Goal: Task Accomplishment & Management: Use online tool/utility

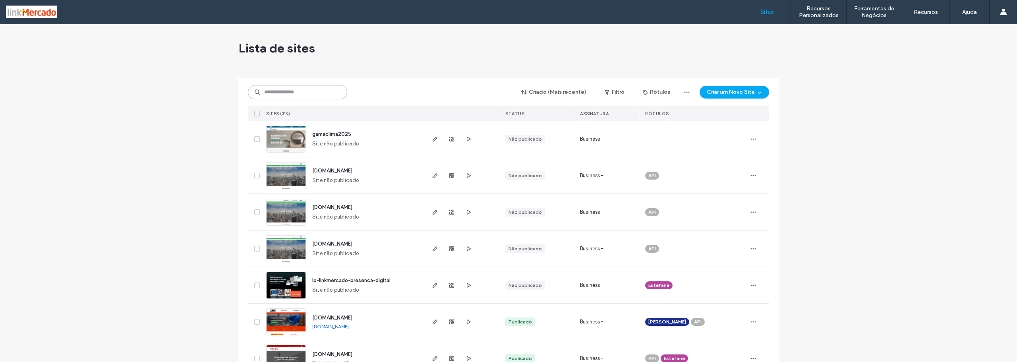
click at [280, 94] on input at bounding box center [297, 92] width 99 height 14
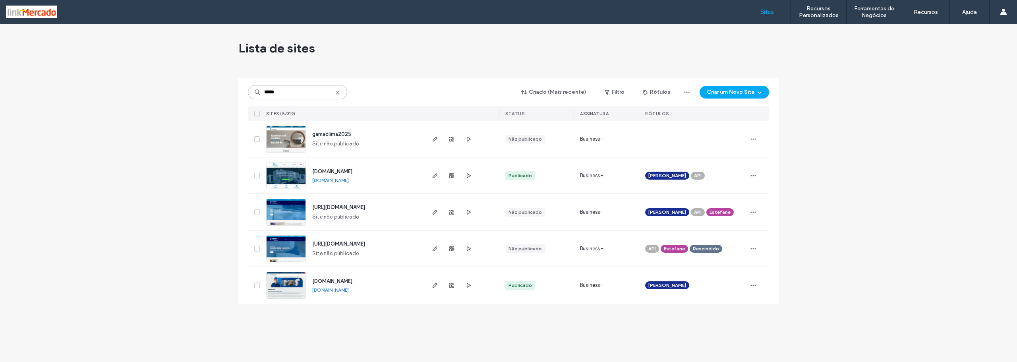
type input "*****"
click at [287, 179] on img at bounding box center [286, 190] width 39 height 54
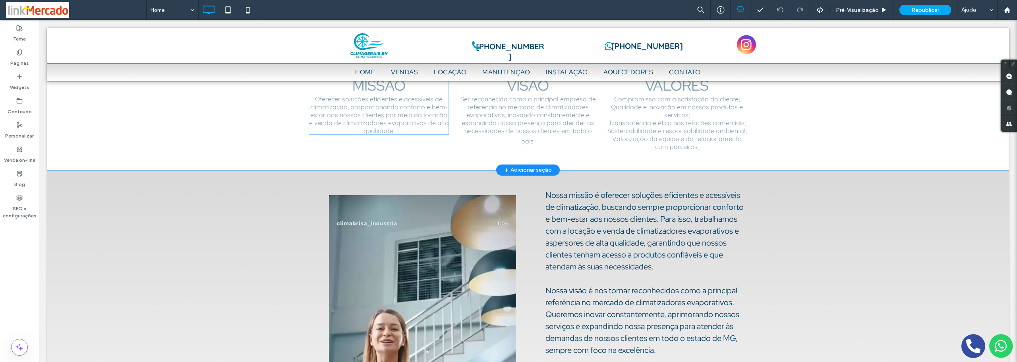
scroll to position [437, 0]
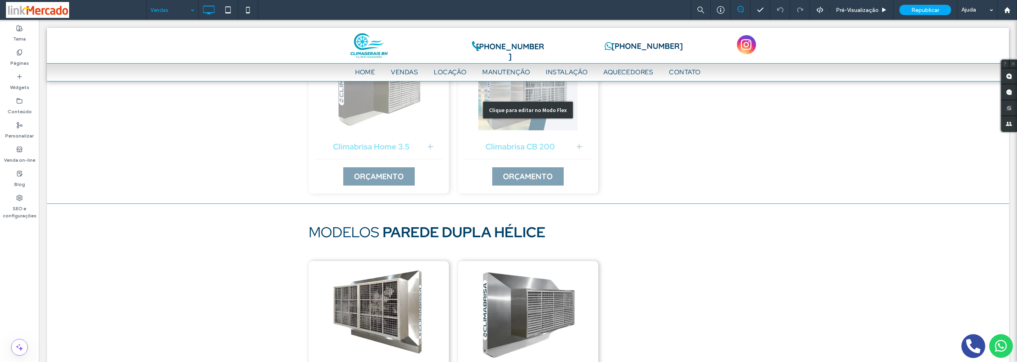
scroll to position [755, 0]
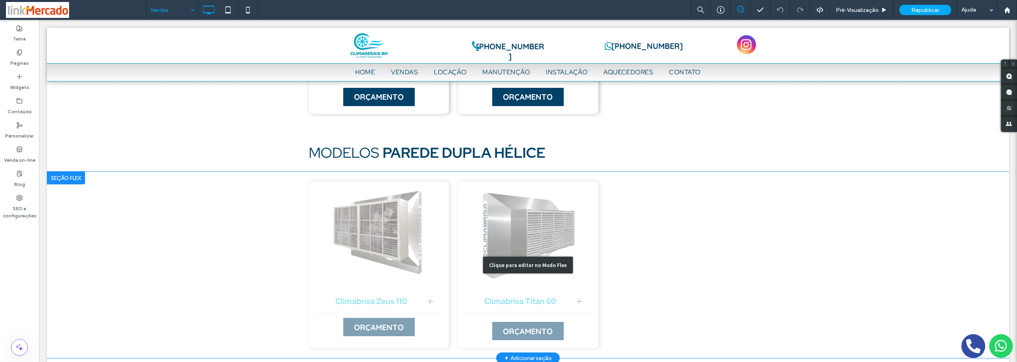
click at [348, 289] on div "Clique para editar no Modo Flex" at bounding box center [528, 265] width 963 height 186
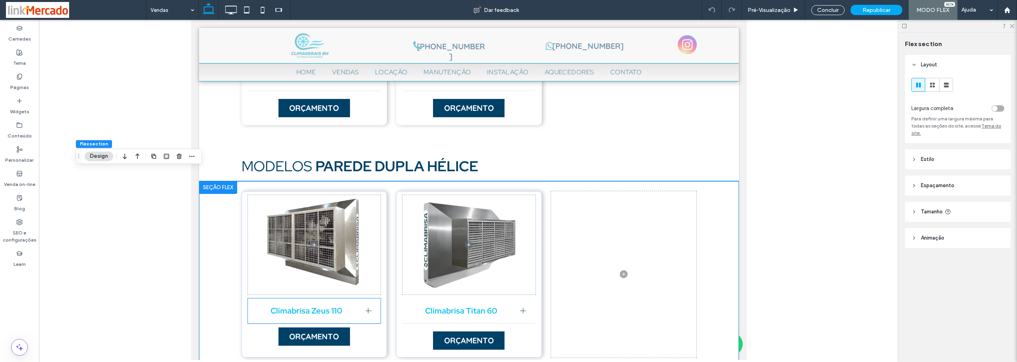
scroll to position [763, 0]
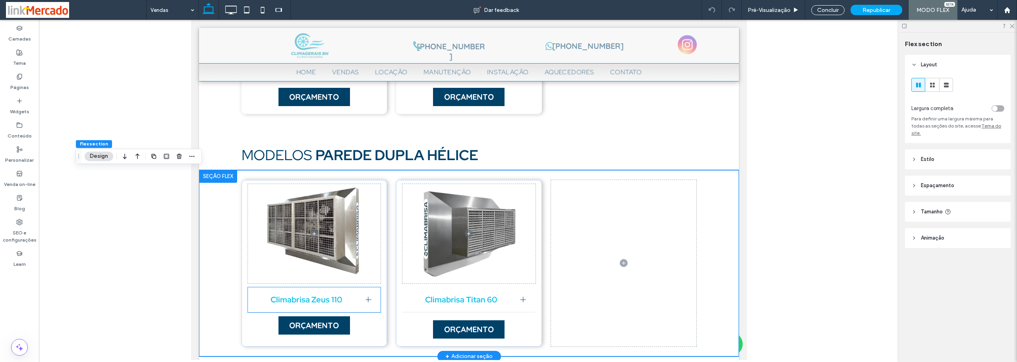
click at [349, 298] on span "Climabrisa Zeus 110" at bounding box center [306, 299] width 105 height 10
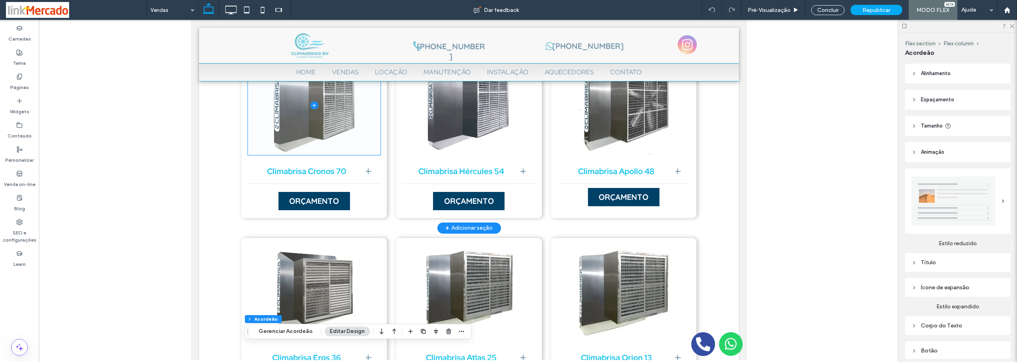
scroll to position [206, 0]
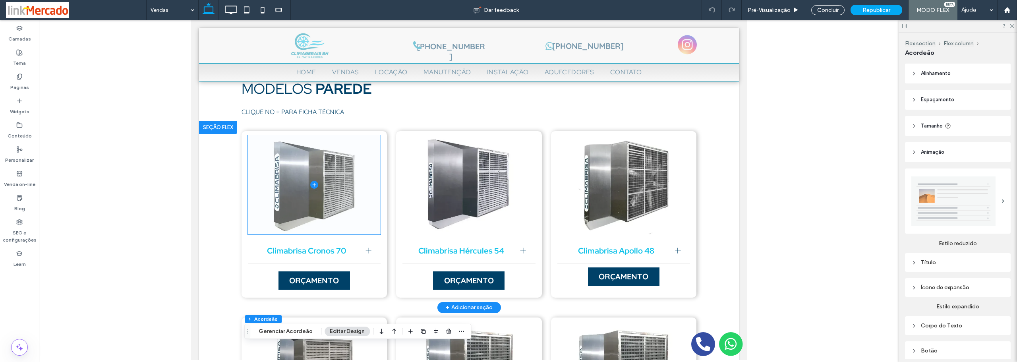
click at [293, 201] on span at bounding box center [314, 184] width 133 height 99
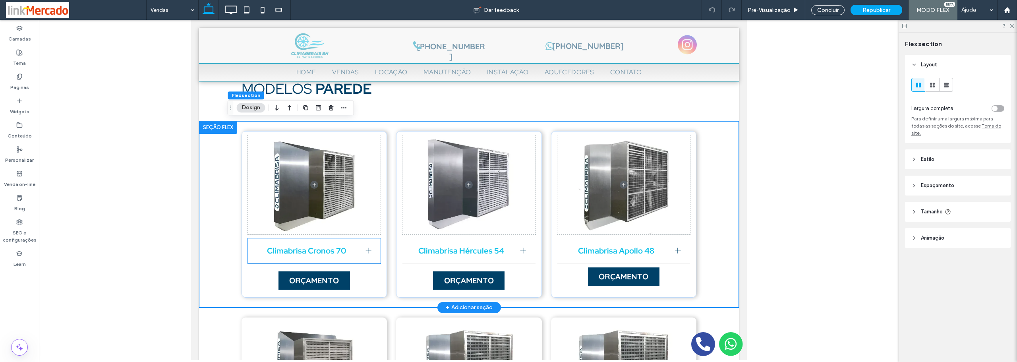
click at [298, 253] on span "Climabrisa Cronos 70" at bounding box center [306, 251] width 105 height 10
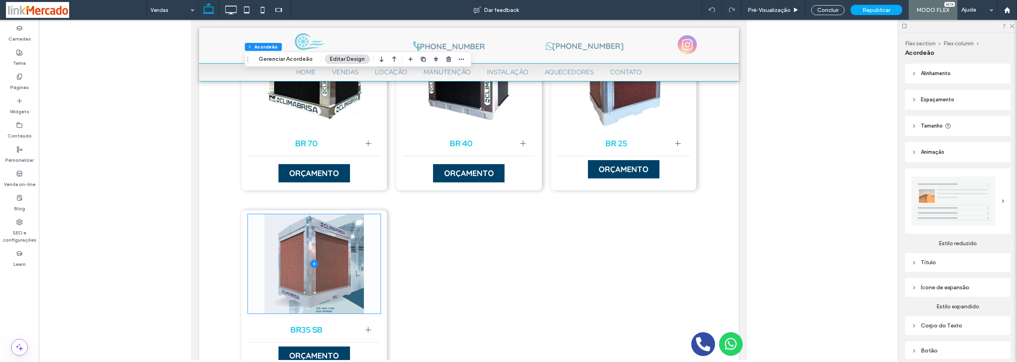
scroll to position [1558, 0]
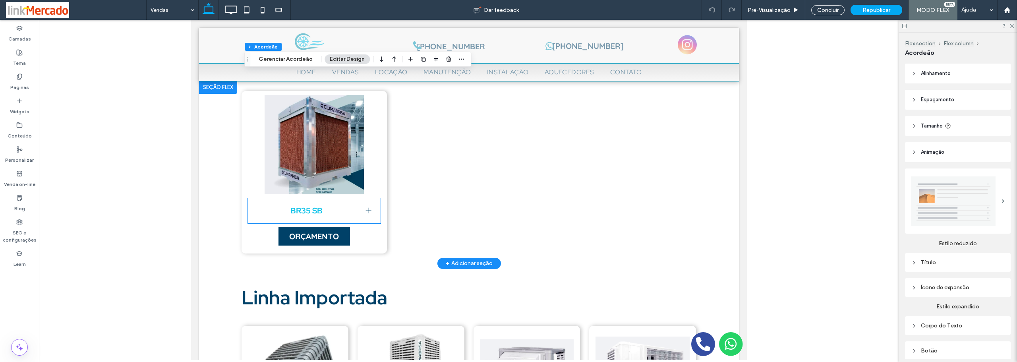
click at [277, 218] on div "BR35 SB" at bounding box center [314, 210] width 133 height 25
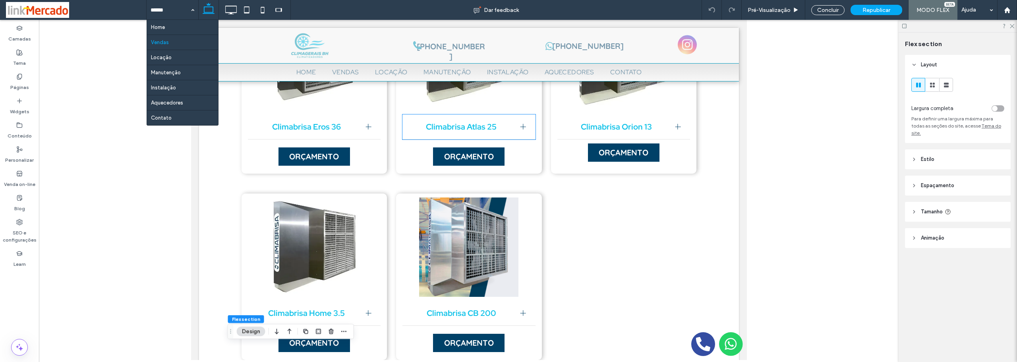
scroll to position [596, 0]
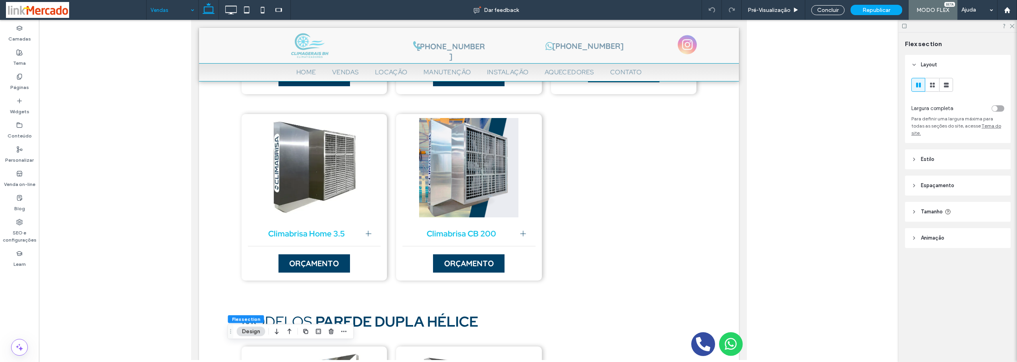
click at [180, 11] on input at bounding box center [171, 10] width 40 height 20
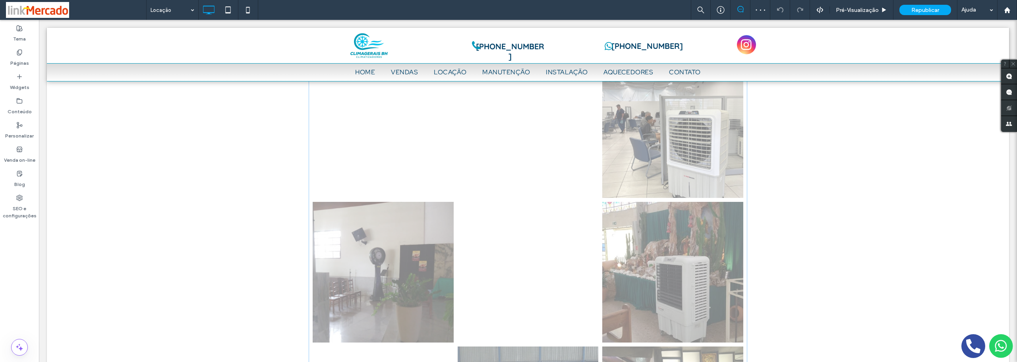
scroll to position [1565, 0]
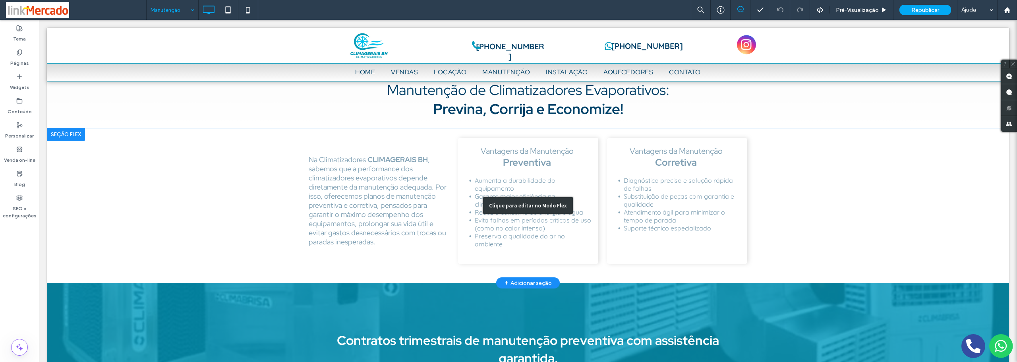
scroll to position [278, 0]
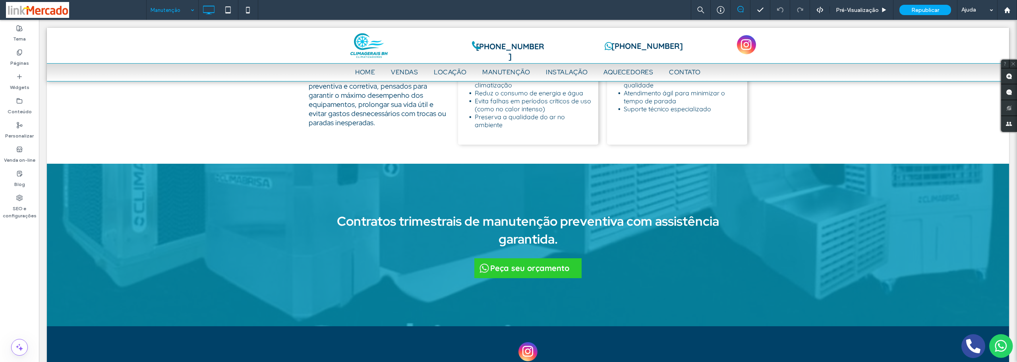
click at [171, 11] on input at bounding box center [171, 10] width 40 height 20
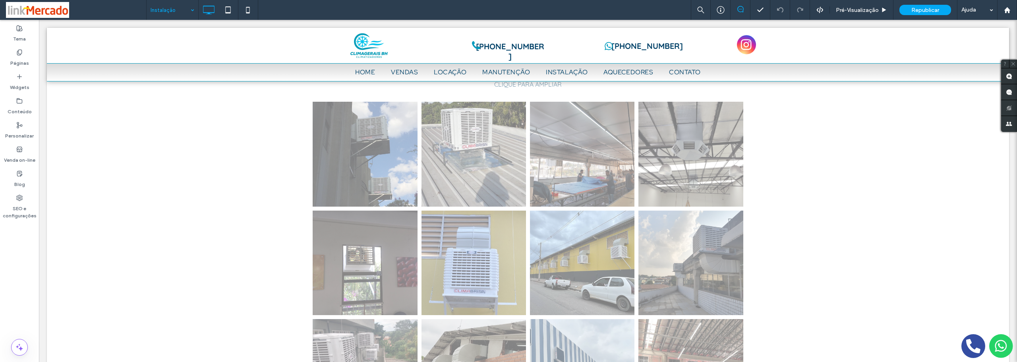
scroll to position [199, 0]
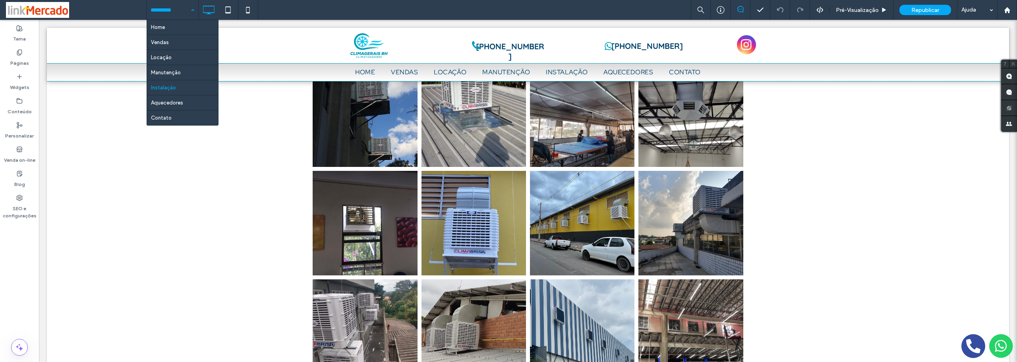
click at [170, 11] on input at bounding box center [171, 10] width 40 height 20
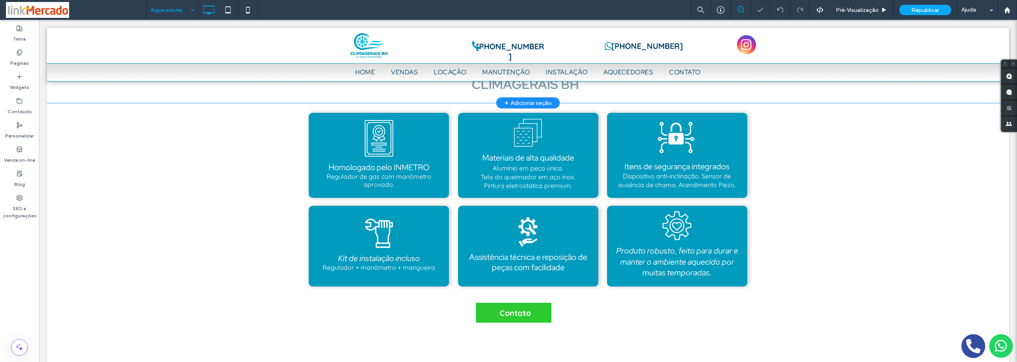
scroll to position [174, 0]
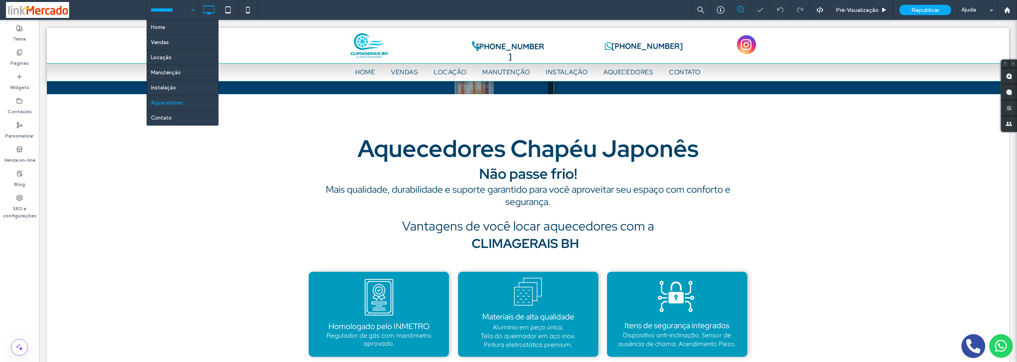
click at [170, 12] on input at bounding box center [171, 10] width 40 height 20
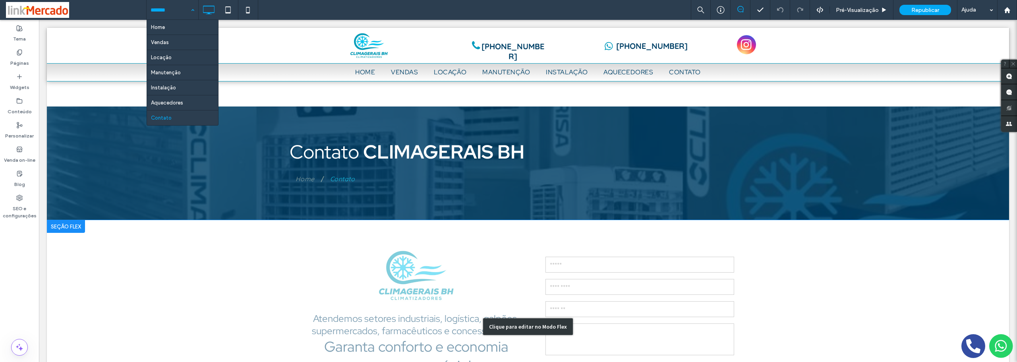
scroll to position [119, 0]
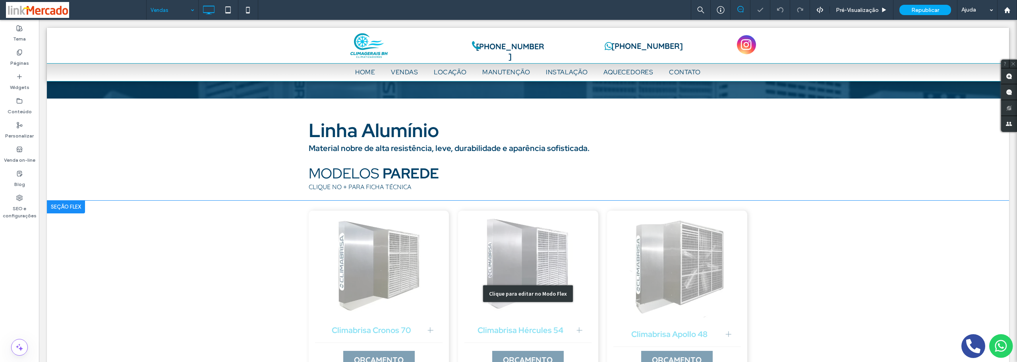
scroll to position [174, 0]
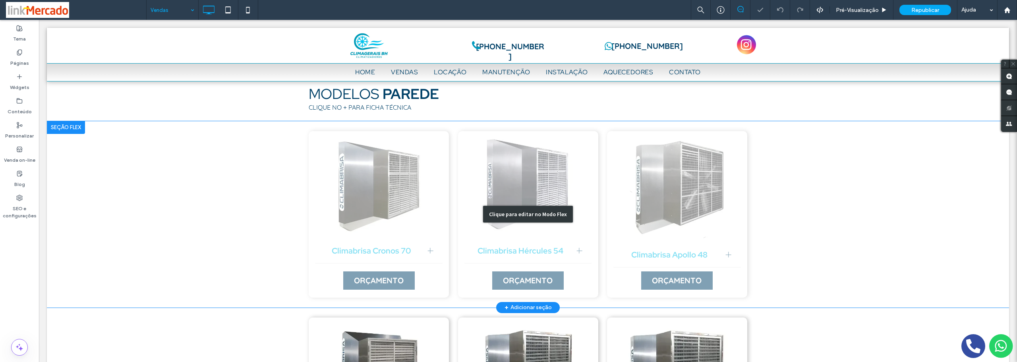
click at [358, 246] on div "Clique para editar no Modo Flex" at bounding box center [528, 214] width 963 height 186
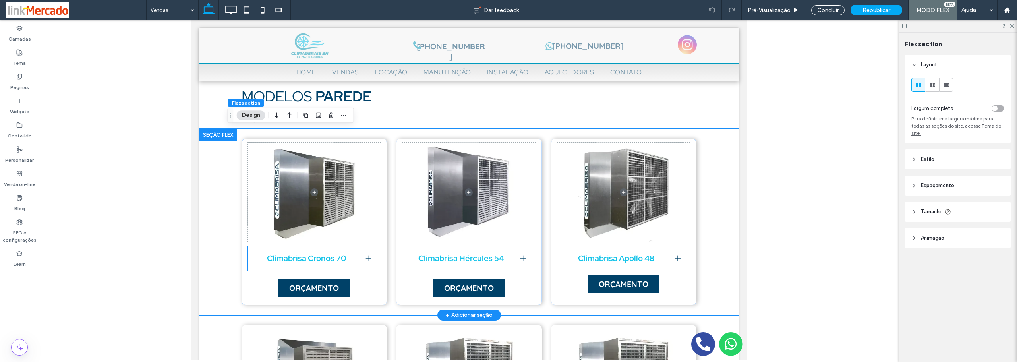
click at [368, 258] on div at bounding box center [368, 259] width 0 height 6
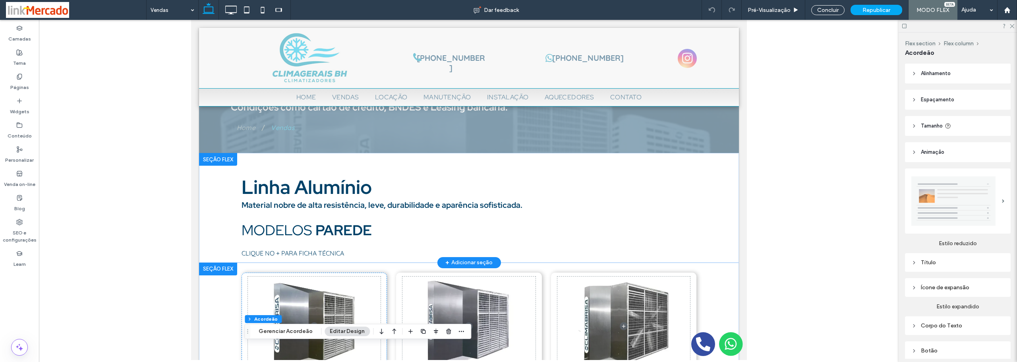
scroll to position [0, 0]
